Goal: Find specific page/section: Find specific page/section

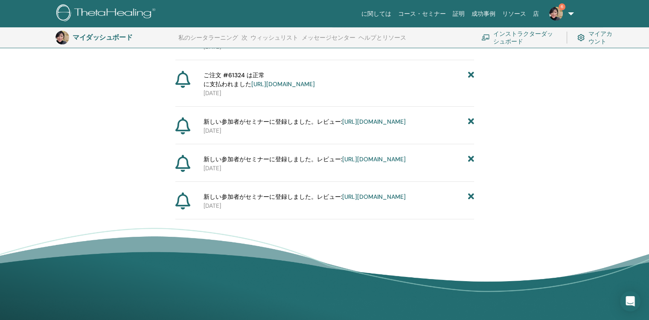
scroll to position [234, 0]
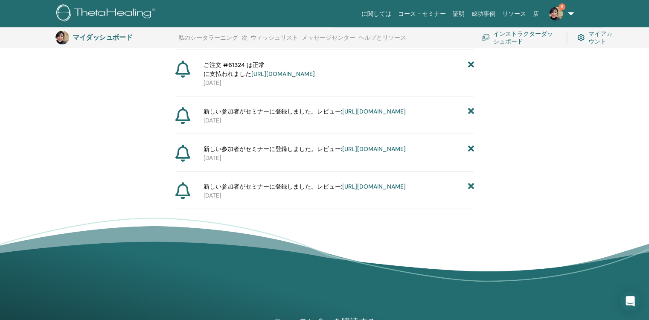
click at [471, 191] on icon at bounding box center [470, 186] width 6 height 9
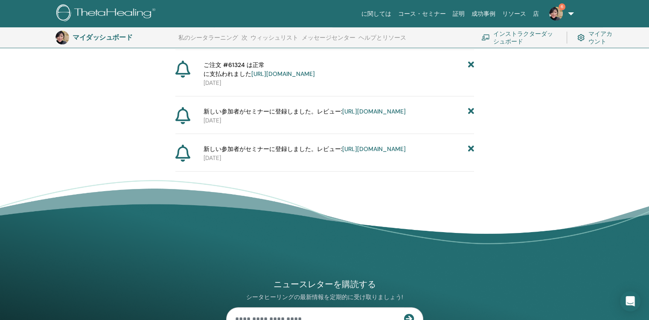
click at [471, 154] on icon at bounding box center [470, 149] width 6 height 9
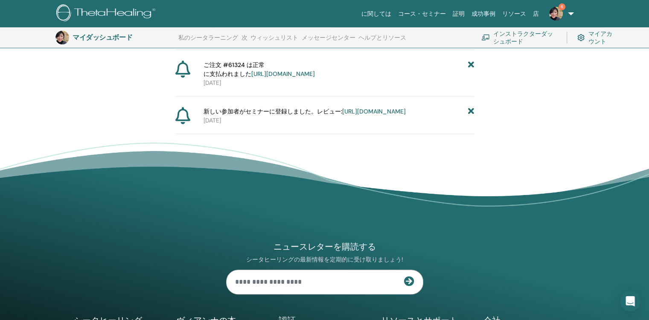
click at [471, 116] on icon at bounding box center [470, 111] width 6 height 9
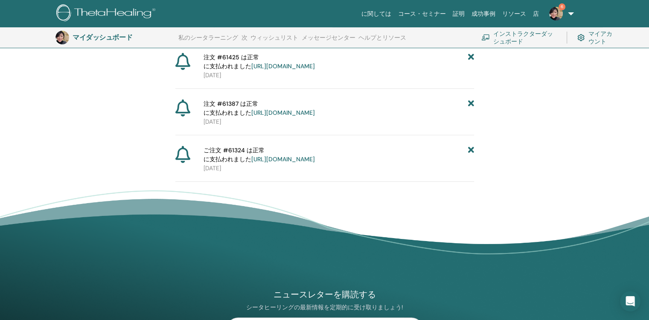
click at [471, 164] on icon at bounding box center [470, 155] width 6 height 18
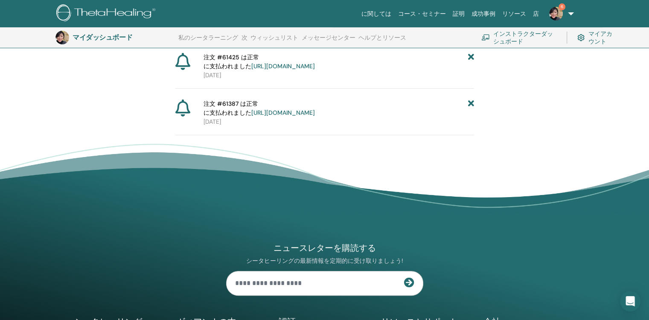
click at [468, 111] on icon at bounding box center [470, 108] width 6 height 18
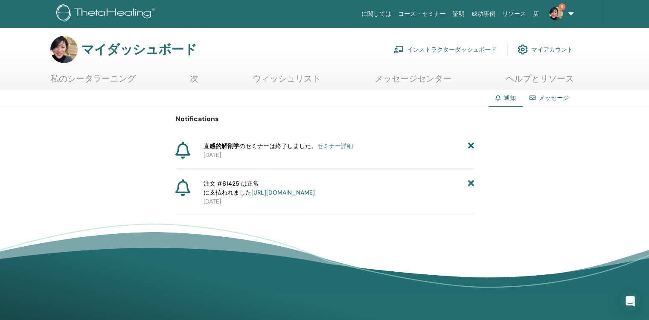
scroll to position [0, 0]
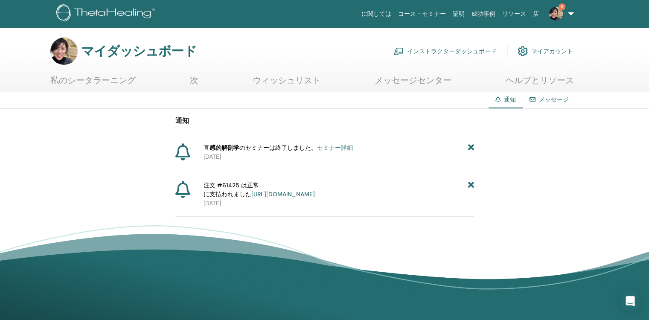
click at [471, 182] on icon at bounding box center [470, 190] width 6 height 18
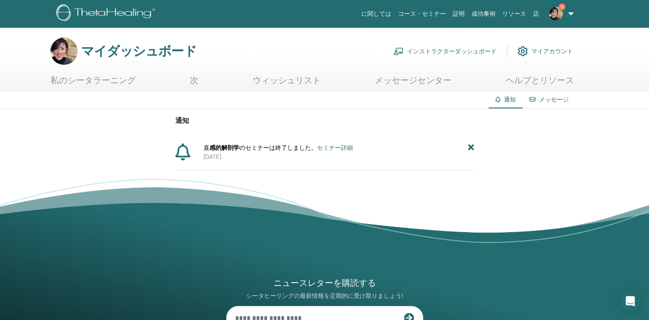
click at [469, 142] on div "通知 直 感的解剖学 のセミナーは終了しました。 セミナー詳細 2025-08-27" at bounding box center [324, 139] width 299 height 61
click at [469, 147] on icon at bounding box center [470, 147] width 6 height 9
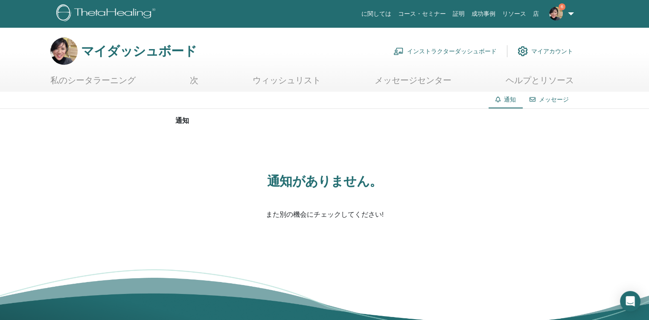
click at [457, 50] on font "インストラクターダッシュボード" at bounding box center [452, 51] width 90 height 8
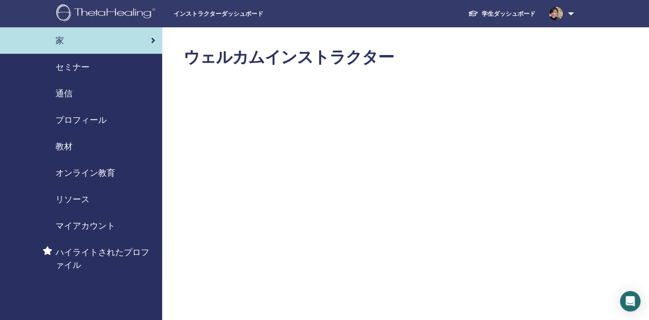
click at [74, 67] on span "セミナー" at bounding box center [72, 67] width 34 height 13
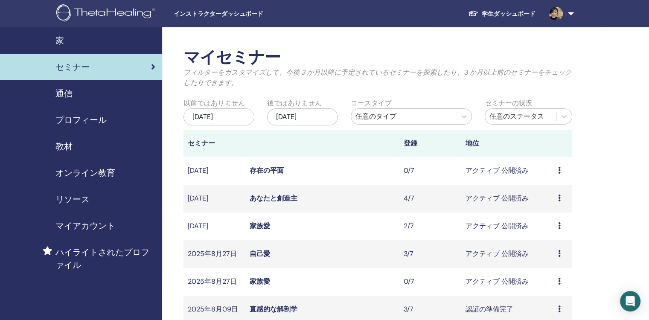
click at [69, 146] on span "教材" at bounding box center [63, 146] width 17 height 13
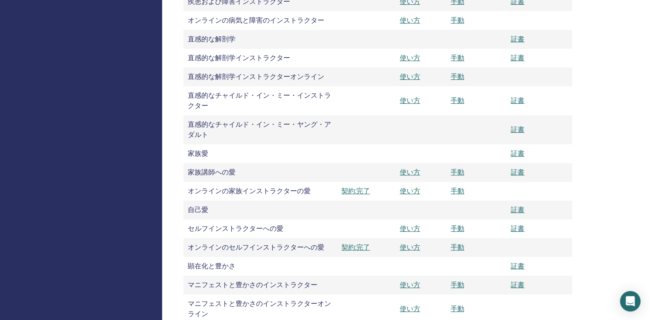
scroll to position [554, 0]
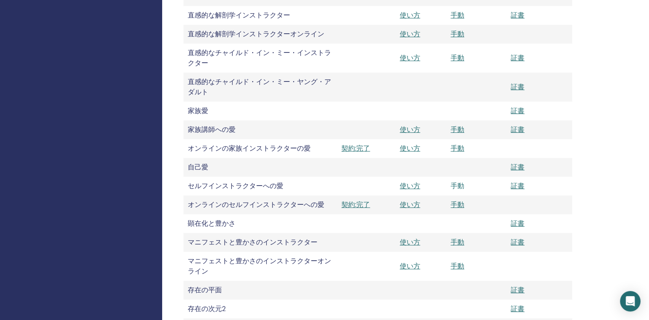
click at [456, 184] on link "手動" at bounding box center [457, 185] width 14 height 9
